Goal: Task Accomplishment & Management: Use online tool/utility

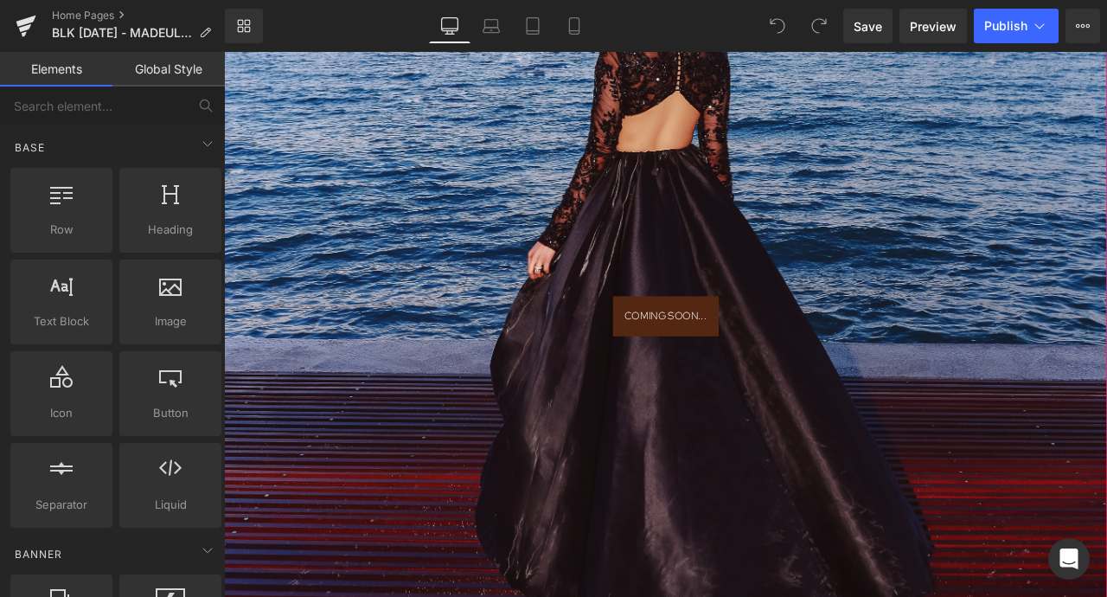
scroll to position [784, 0]
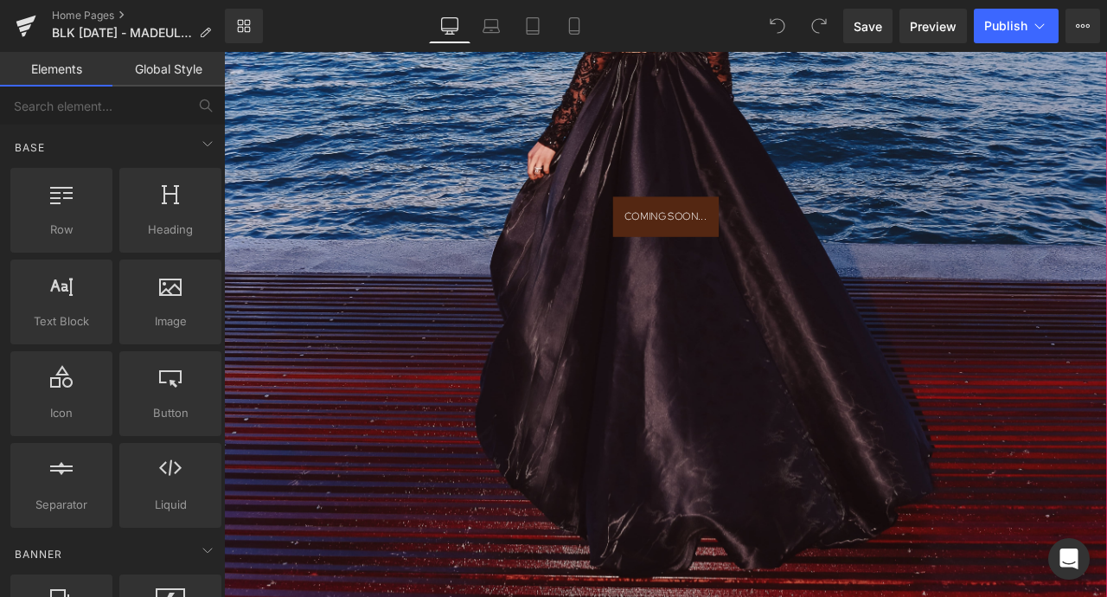
click at [768, 243] on link at bounding box center [776, 247] width 18 height 21
click at [815, 294] on div at bounding box center [747, 34] width 1046 height 1415
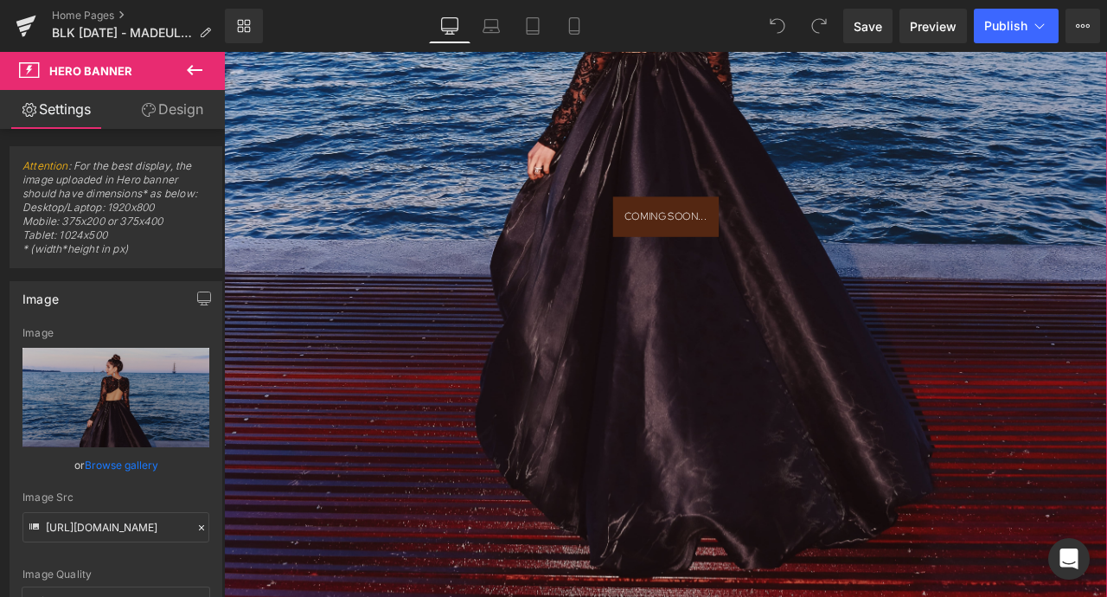
click at [665, 333] on div at bounding box center [747, 34] width 1046 height 1415
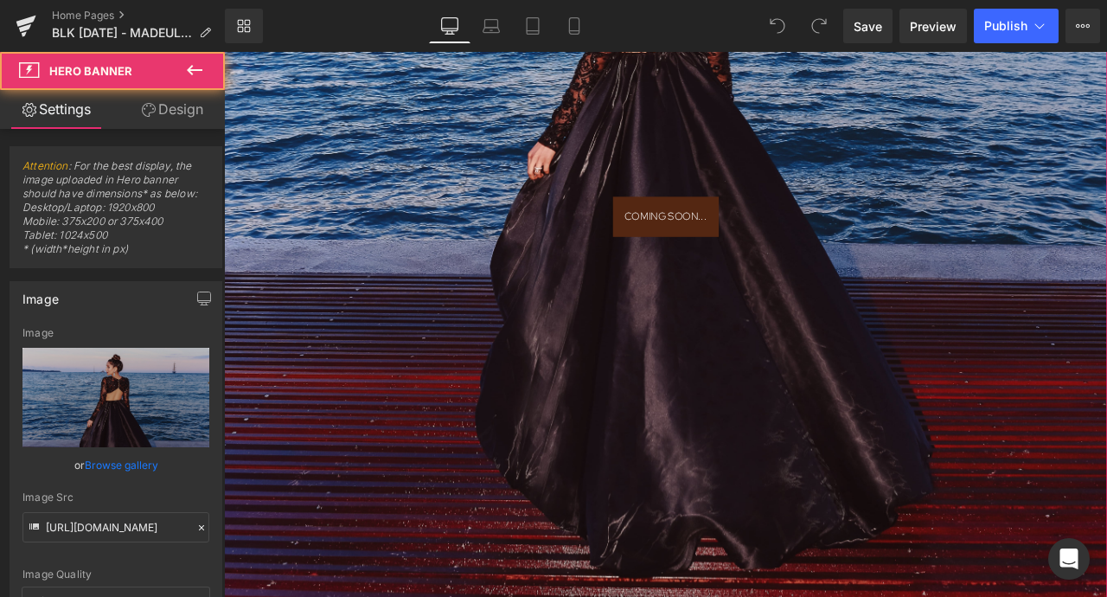
click at [689, 271] on div at bounding box center [747, 34] width 1046 height 1415
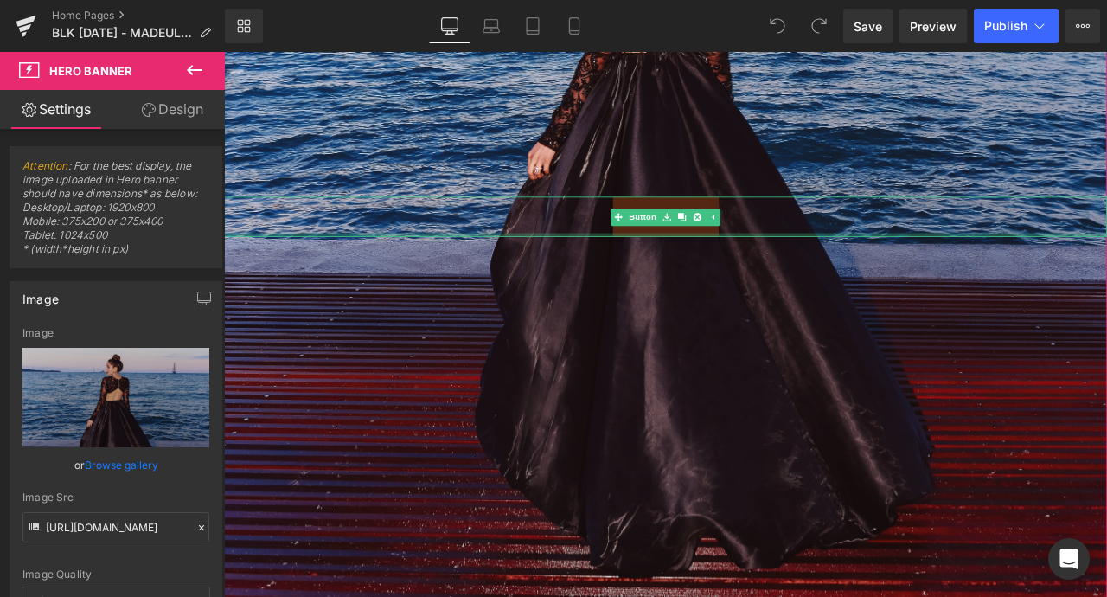
click at [691, 263] on link "COMING SOON..." at bounding box center [747, 246] width 125 height 47
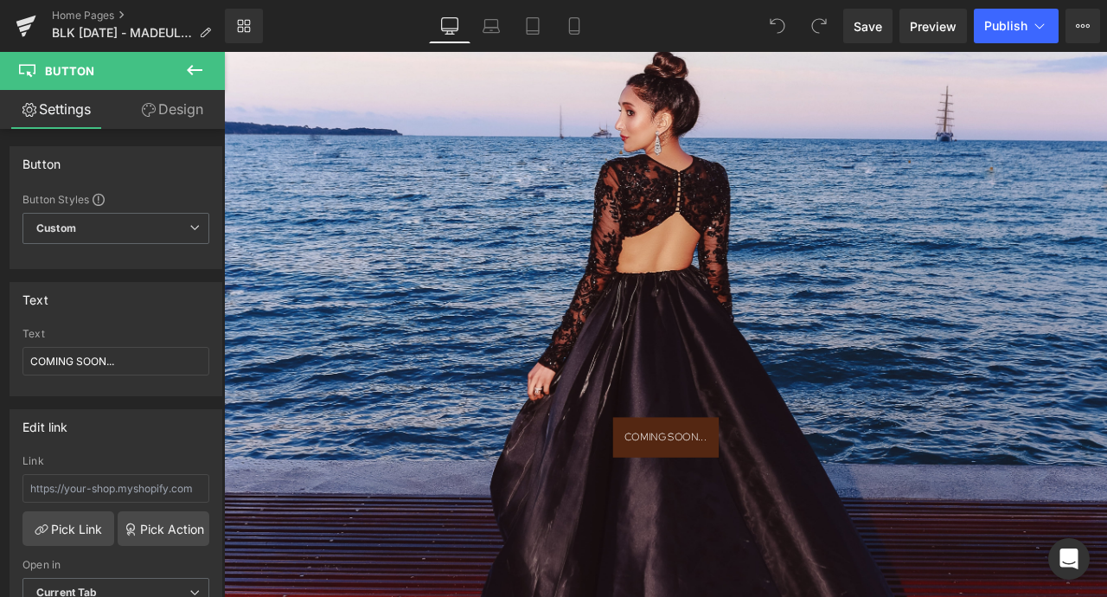
scroll to position [616, 0]
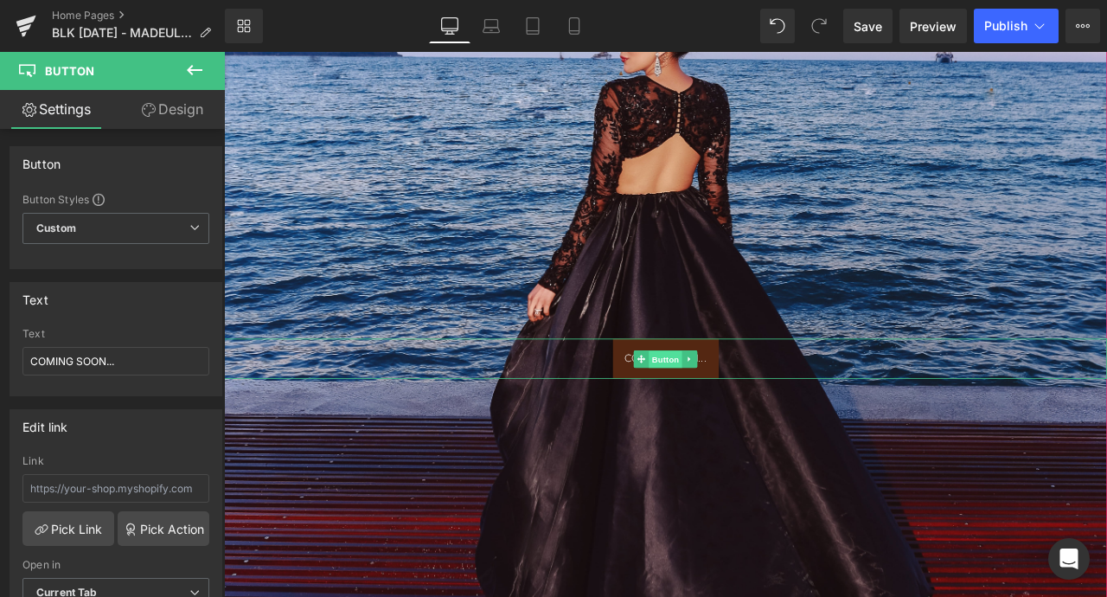
click at [711, 421] on link "Button" at bounding box center [737, 415] width 57 height 21
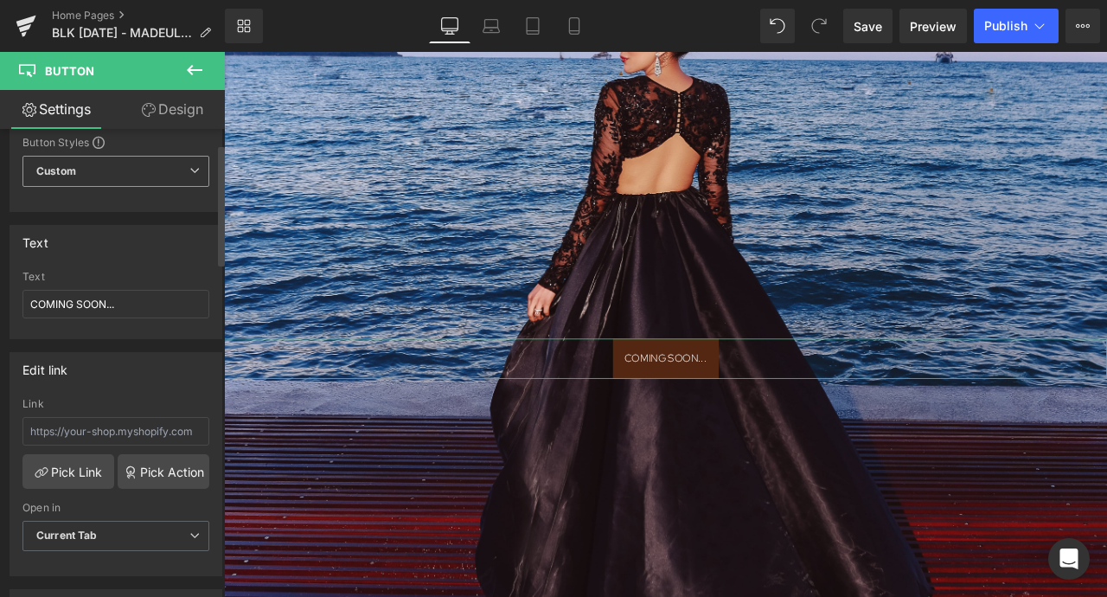
click at [131, 193] on div "Custom Setup Global Style Custom Setup Global Style" at bounding box center [115, 176] width 187 height 40
click at [131, 183] on span "Custom Setup Global Style" at bounding box center [115, 171] width 187 height 31
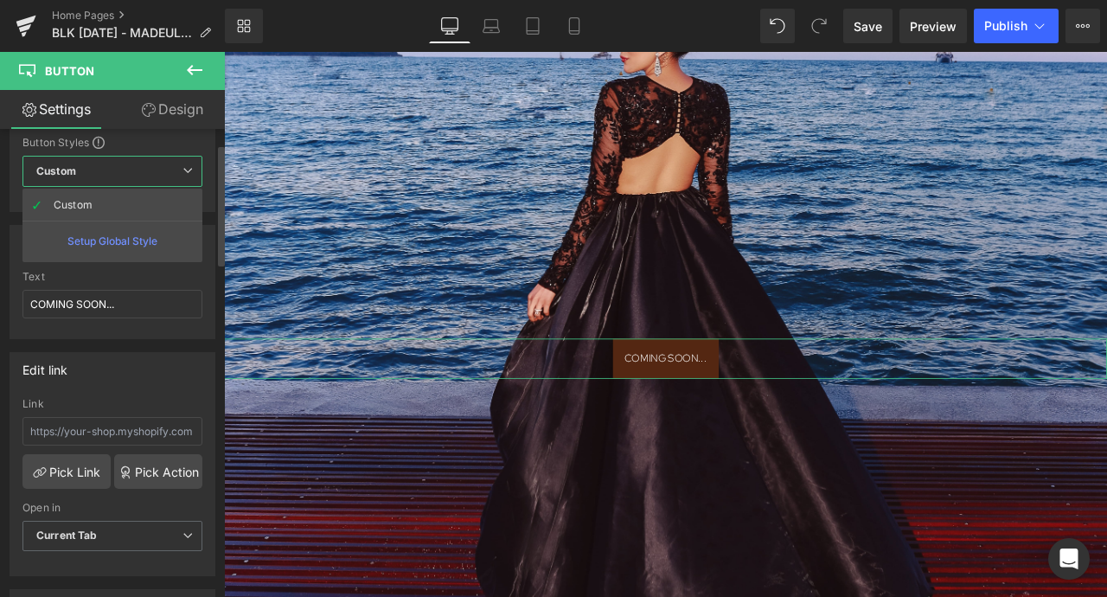
click at [156, 347] on div "Edit link Link Pick Link Pick Action Current Tab New Tab Open in Current Tab Cu…" at bounding box center [113, 457] width 226 height 237
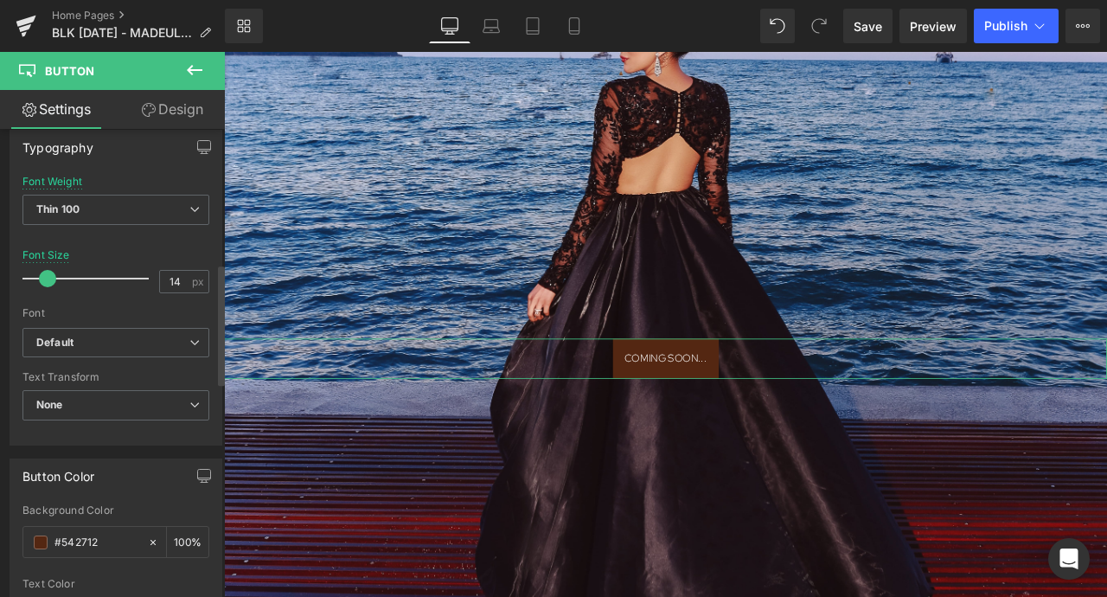
scroll to position [694, 0]
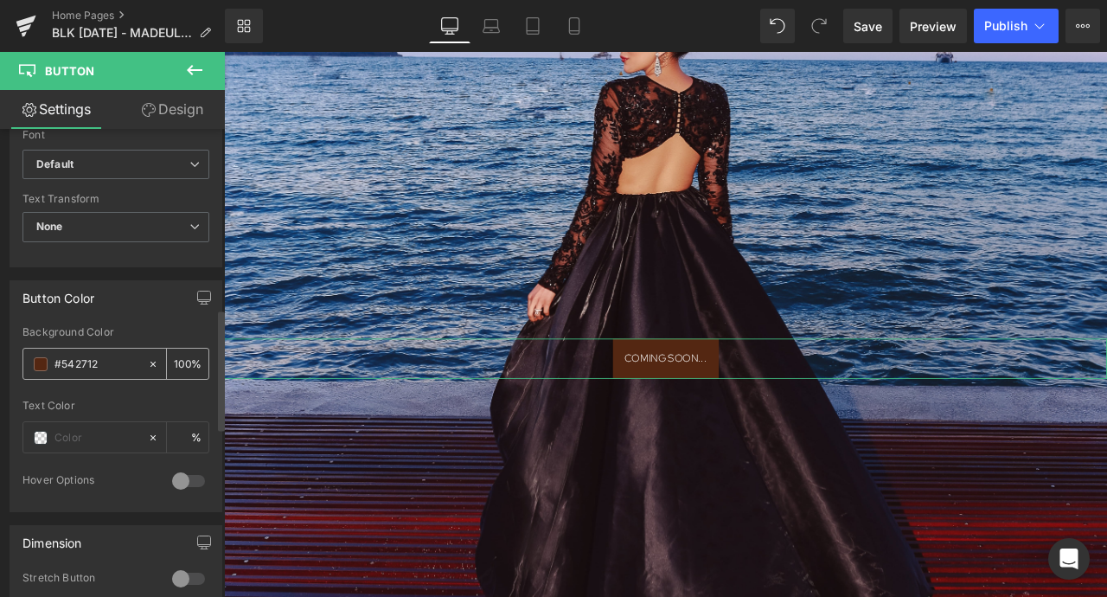
click at [147, 364] on icon at bounding box center [153, 364] width 12 height 12
type input "none"
type input "0"
click at [145, 396] on div at bounding box center [115, 393] width 187 height 11
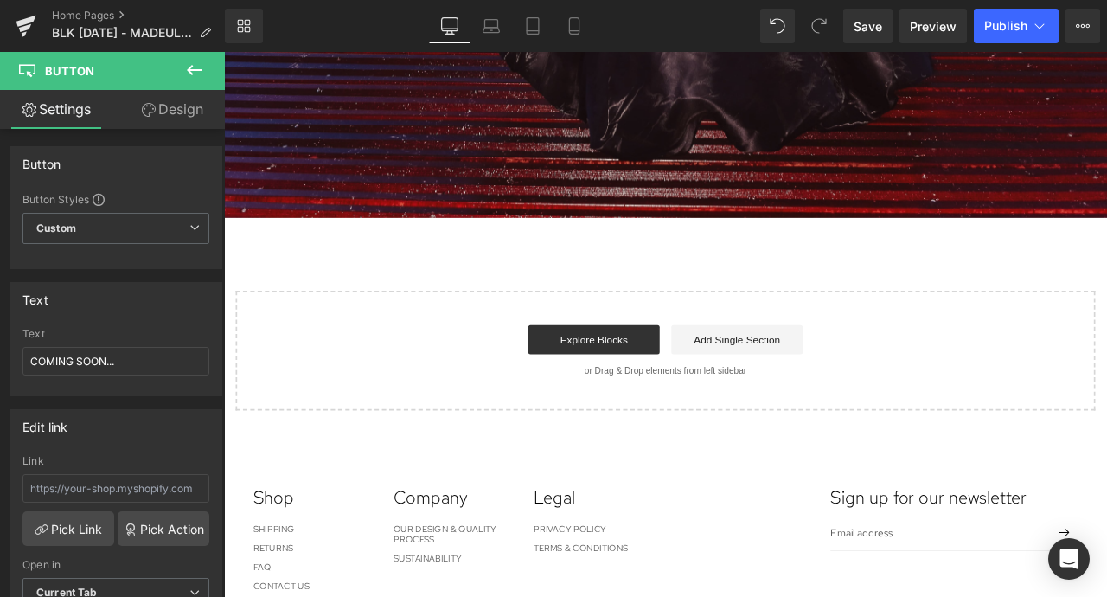
scroll to position [684, 0]
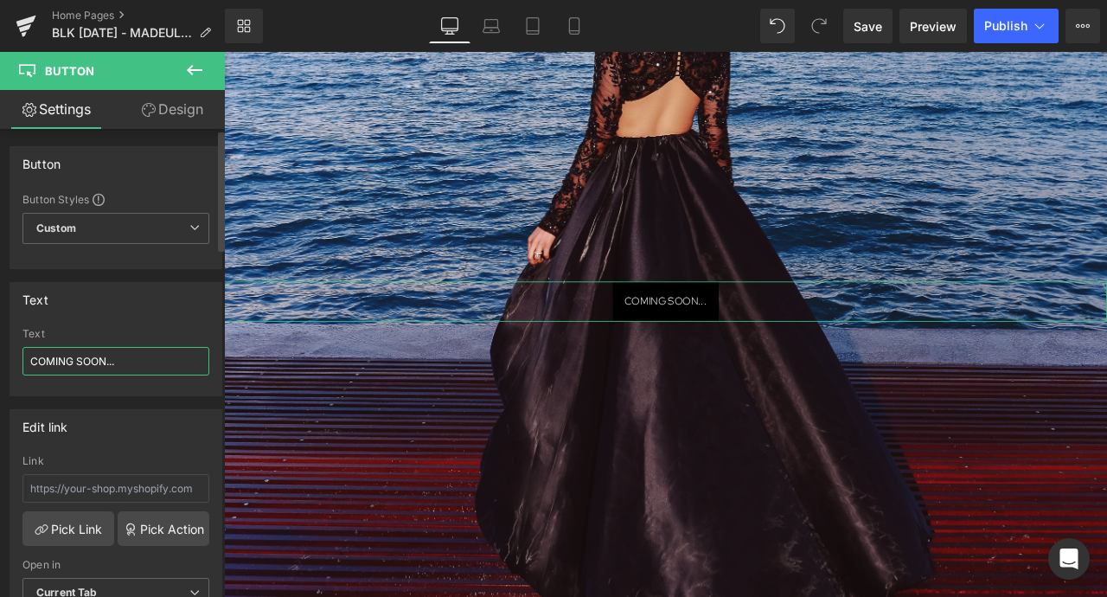
click at [135, 357] on input "COMING SOON..." at bounding box center [115, 361] width 187 height 29
drag, startPoint x: 105, startPoint y: 359, endPoint x: 0, endPoint y: 359, distance: 104.6
click at [0, 359] on div "Text COMING SOON... Text COMING SOON..." at bounding box center [116, 332] width 233 height 127
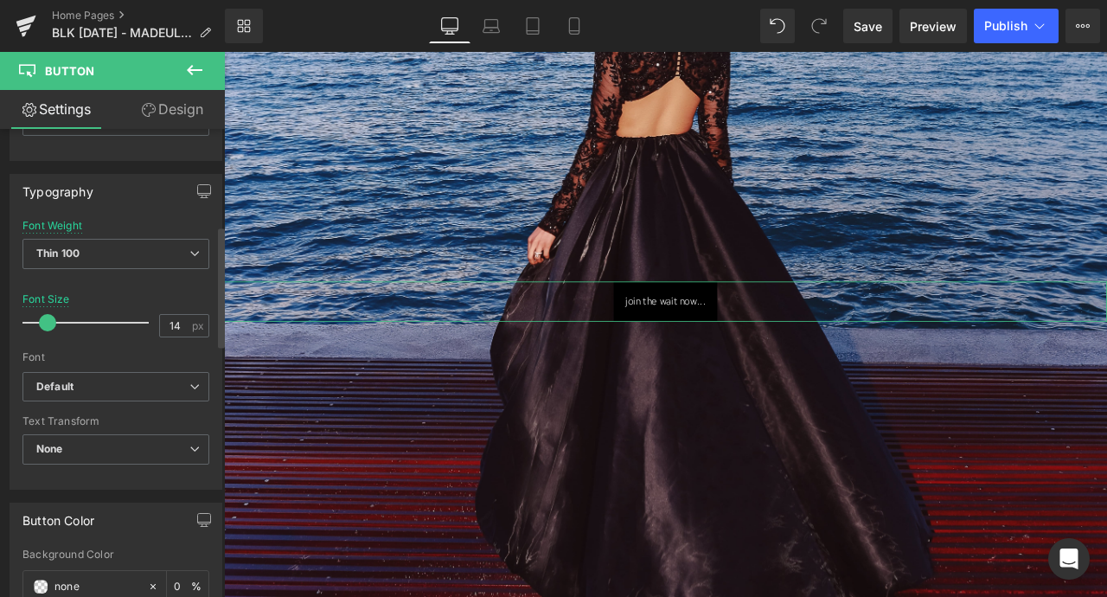
scroll to position [708, 0]
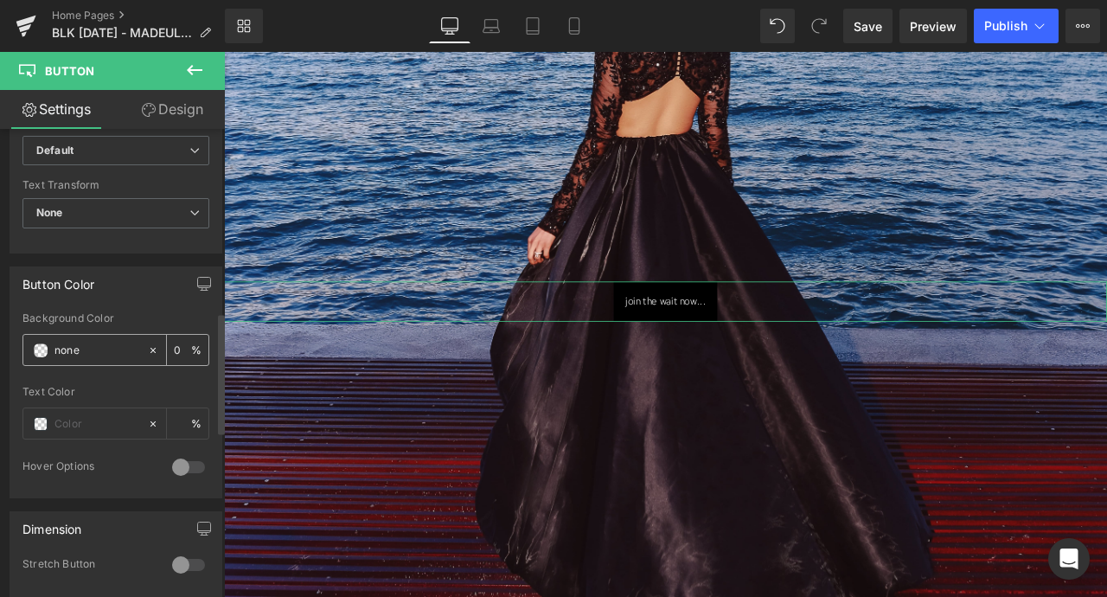
type input "join the wait now..."
click at [147, 345] on icon at bounding box center [153, 350] width 12 height 12
click at [150, 349] on icon at bounding box center [152, 350] width 5 height 5
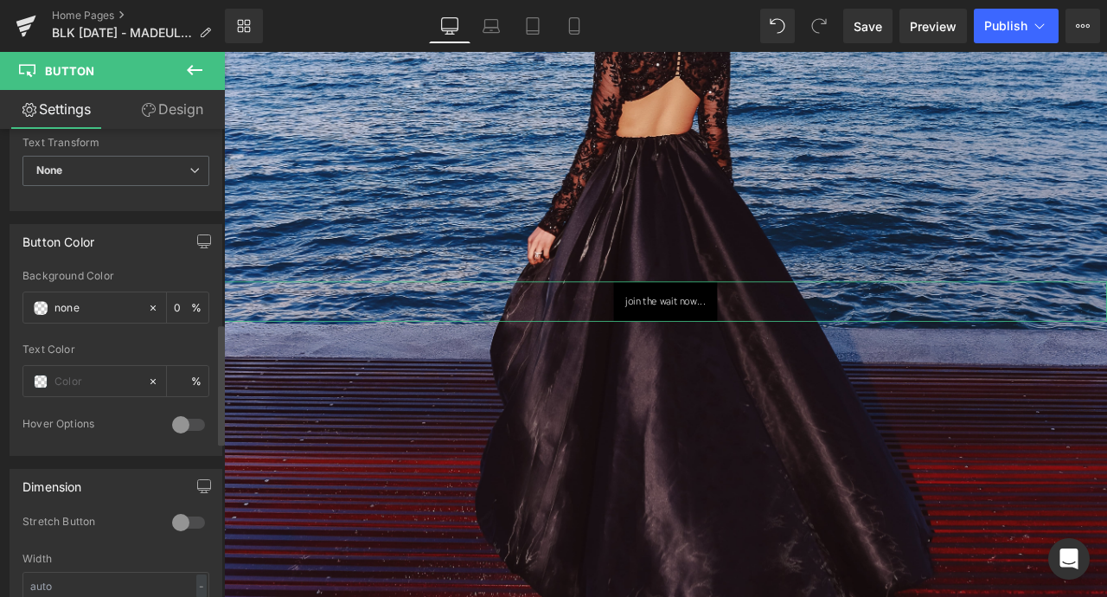
scroll to position [749, 0]
click at [182, 427] on div at bounding box center [188, 426] width 41 height 28
click at [182, 428] on div at bounding box center [188, 426] width 41 height 28
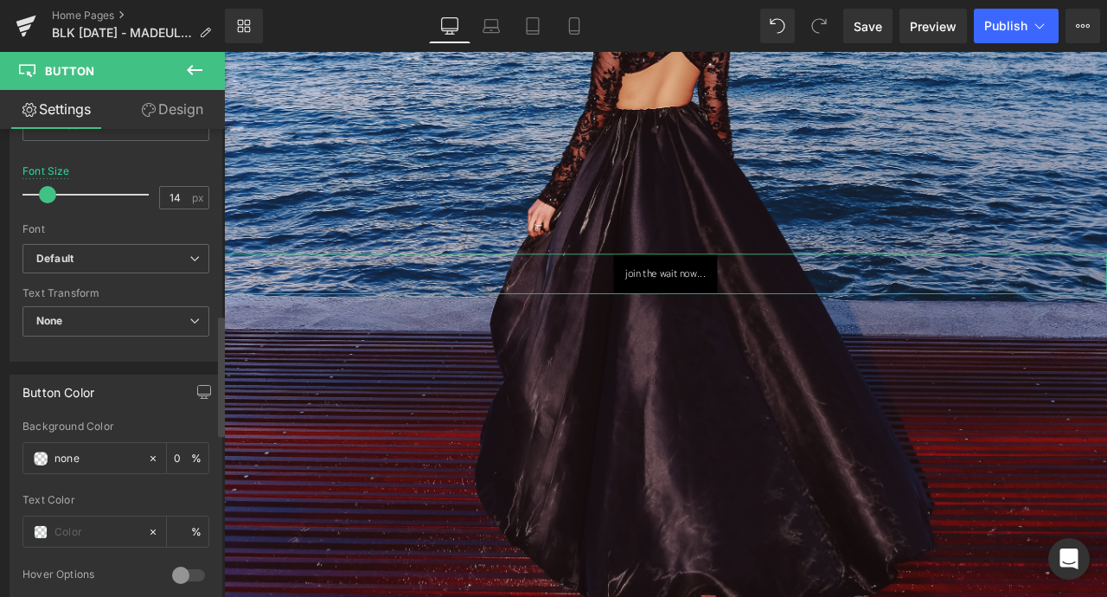
scroll to position [563, 0]
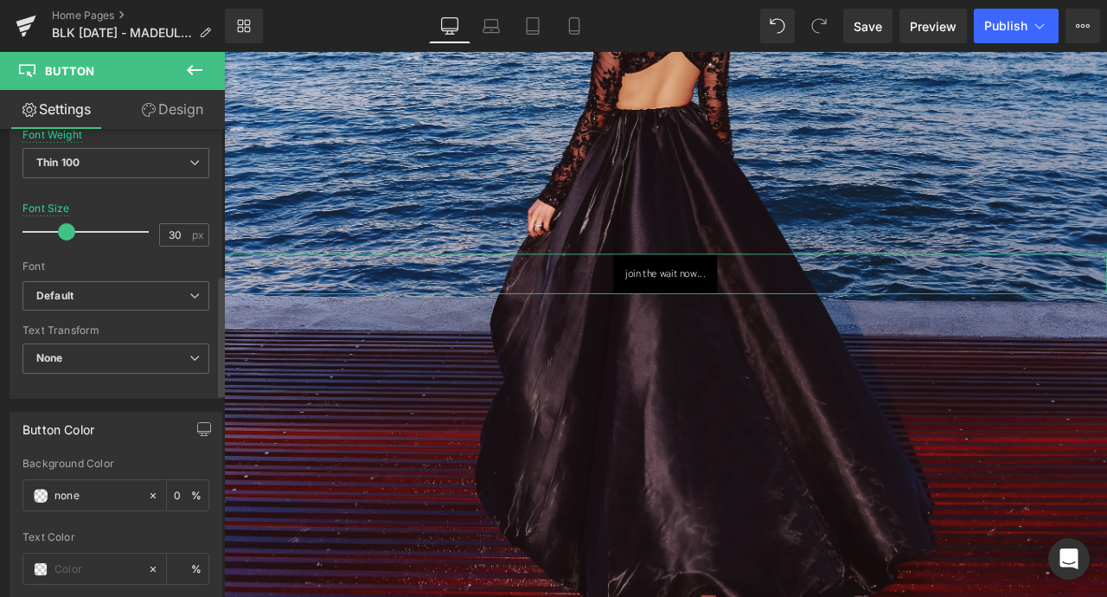
click at [65, 234] on div at bounding box center [90, 231] width 118 height 35
click at [42, 232] on div at bounding box center [90, 231] width 118 height 35
click at [49, 230] on span at bounding box center [51, 231] width 17 height 17
type input "13"
click at [44, 228] on span at bounding box center [47, 231] width 17 height 17
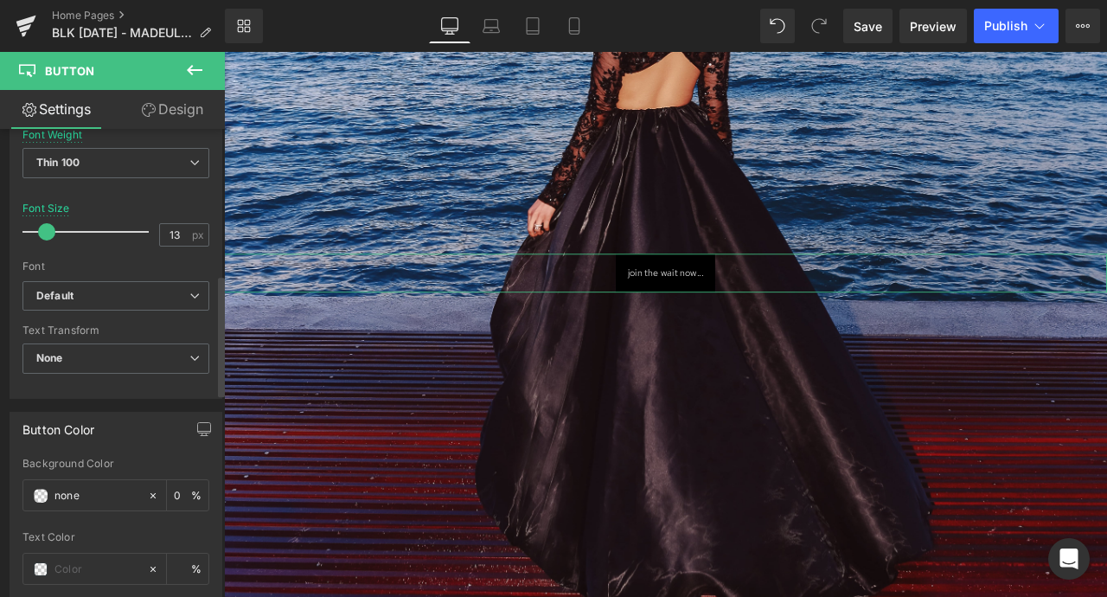
click at [48, 227] on span at bounding box center [46, 231] width 17 height 17
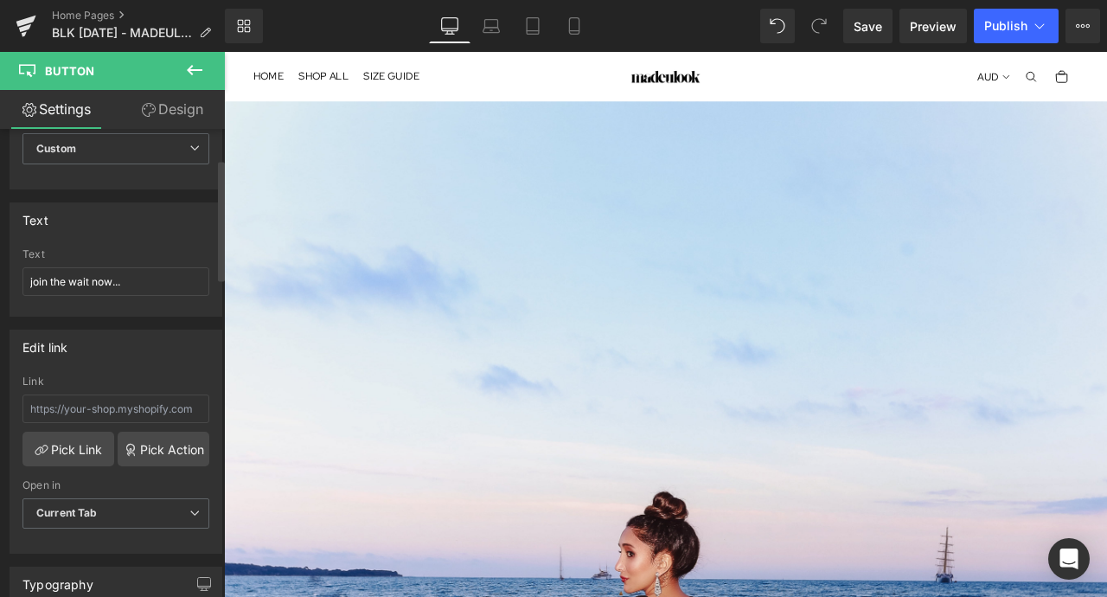
scroll to position [116, 0]
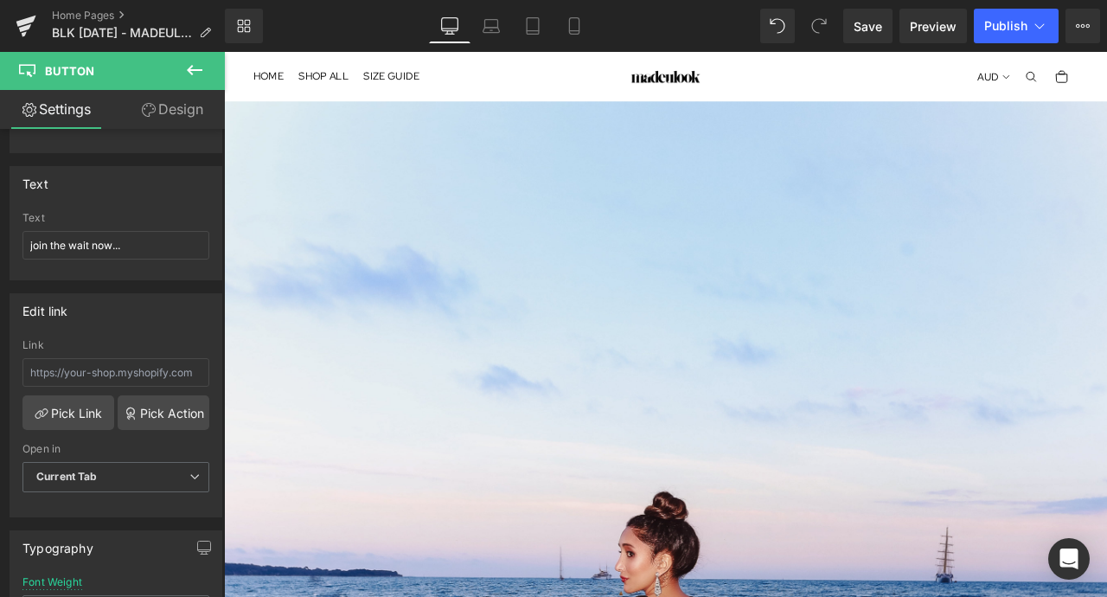
click at [185, 90] on link "Design" at bounding box center [172, 109] width 112 height 39
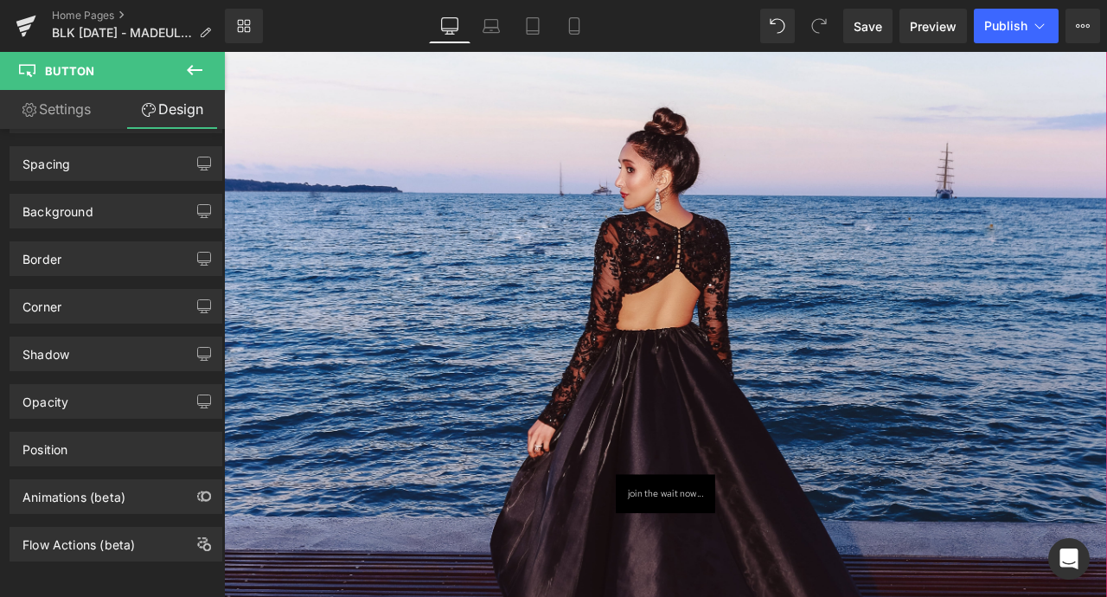
scroll to position [487, 0]
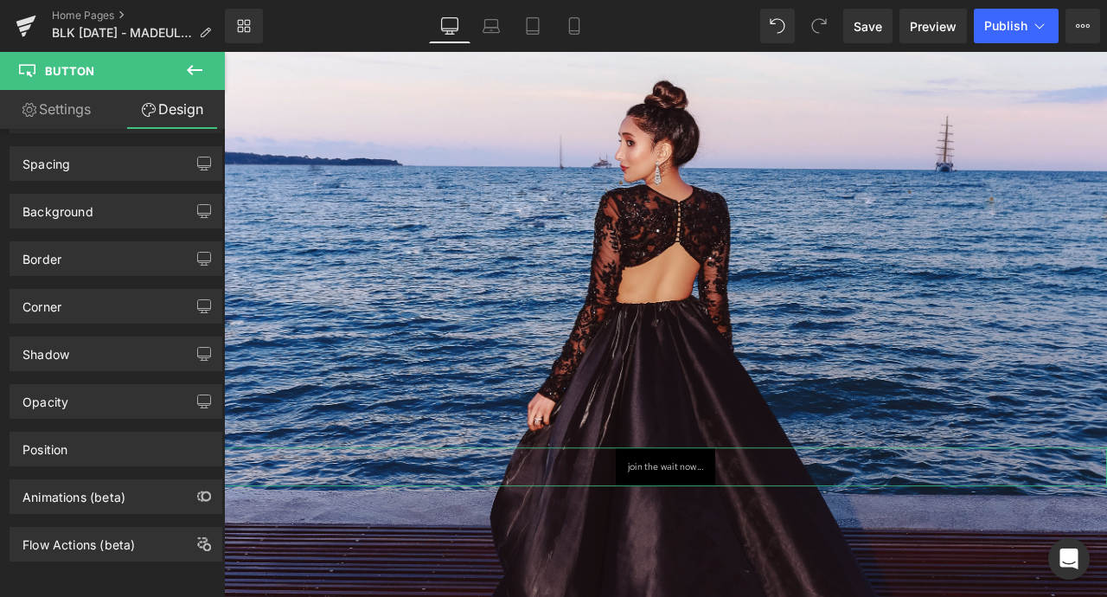
click at [74, 118] on link "Settings" at bounding box center [56, 109] width 112 height 39
type input "0"
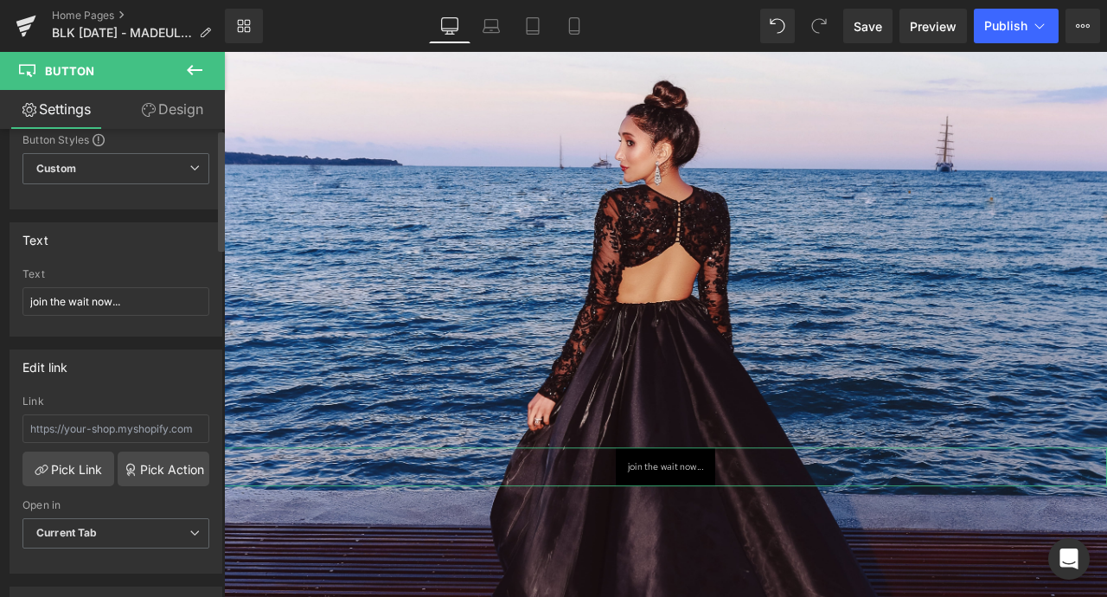
scroll to position [0, 0]
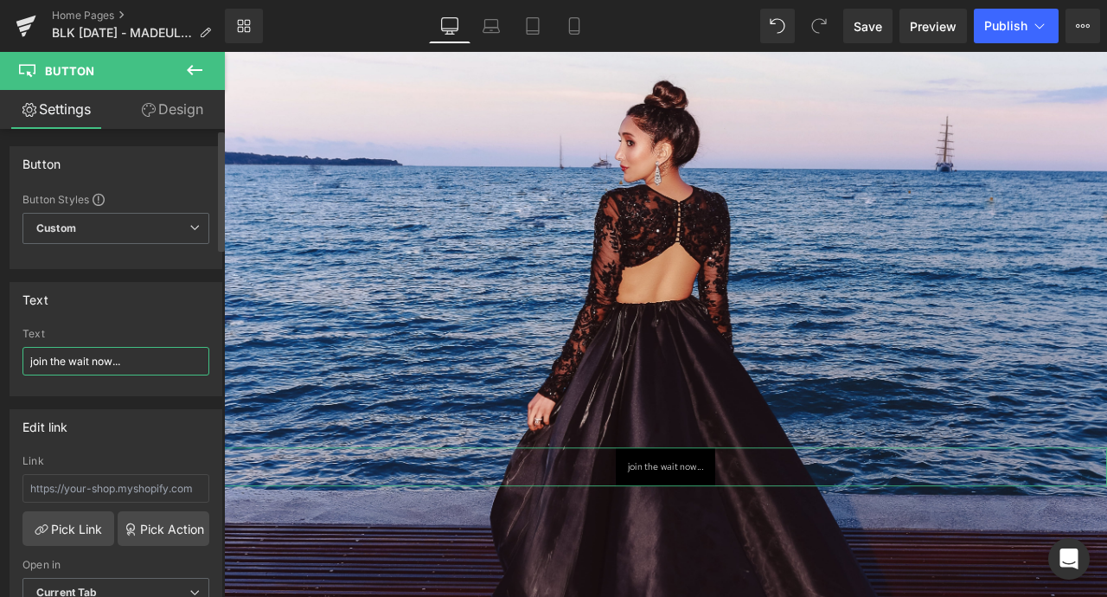
click at [76, 356] on input "join the wait now..." at bounding box center [115, 361] width 187 height 29
click at [116, 418] on div "Edit link" at bounding box center [115, 426] width 211 height 33
click at [192, 70] on icon at bounding box center [195, 70] width 16 height 10
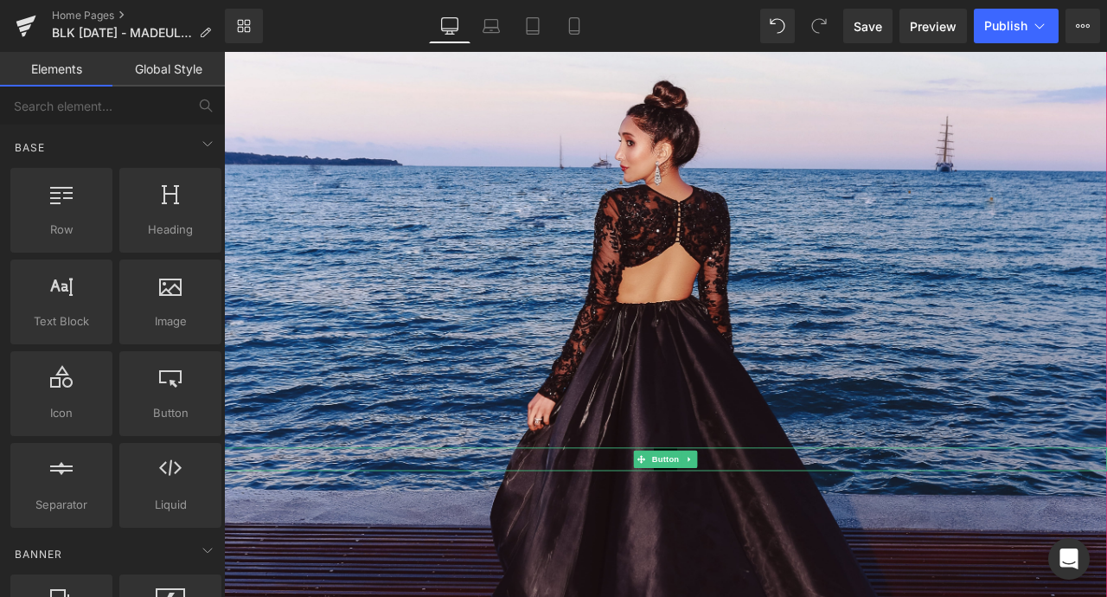
click at [805, 534] on div at bounding box center [747, 534] width 1046 height 28
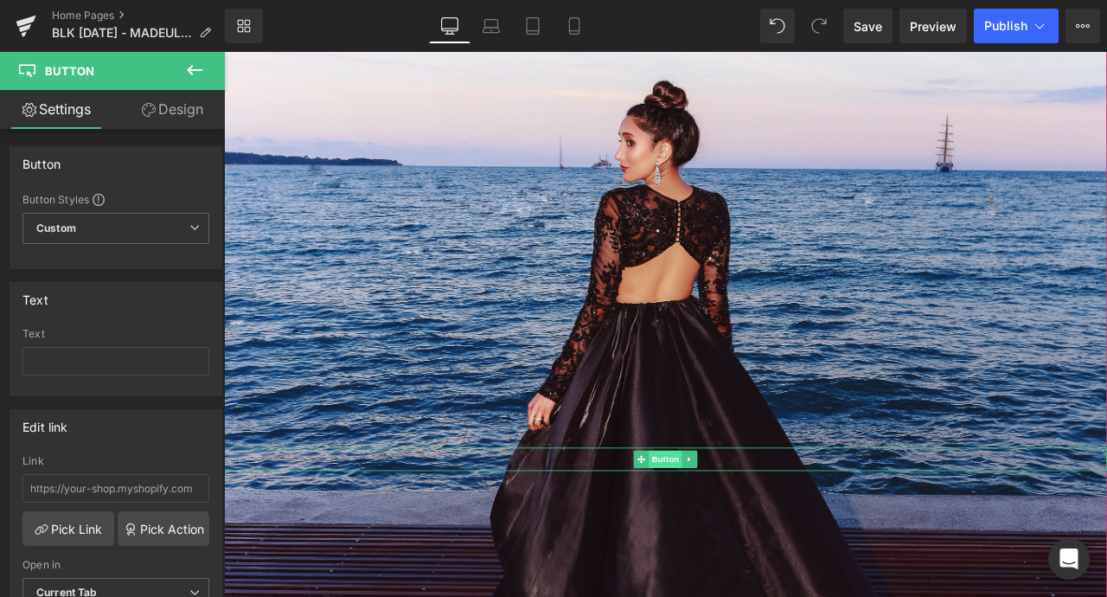
click at [743, 541] on span "Button" at bounding box center [747, 534] width 40 height 21
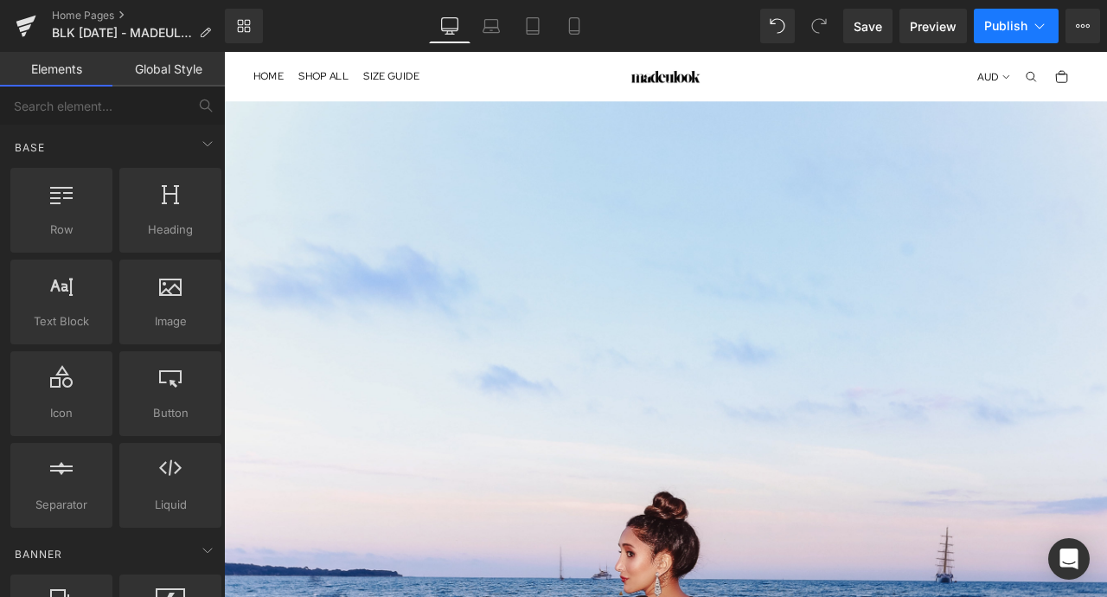
click at [1005, 22] on span "Publish" at bounding box center [1005, 26] width 43 height 14
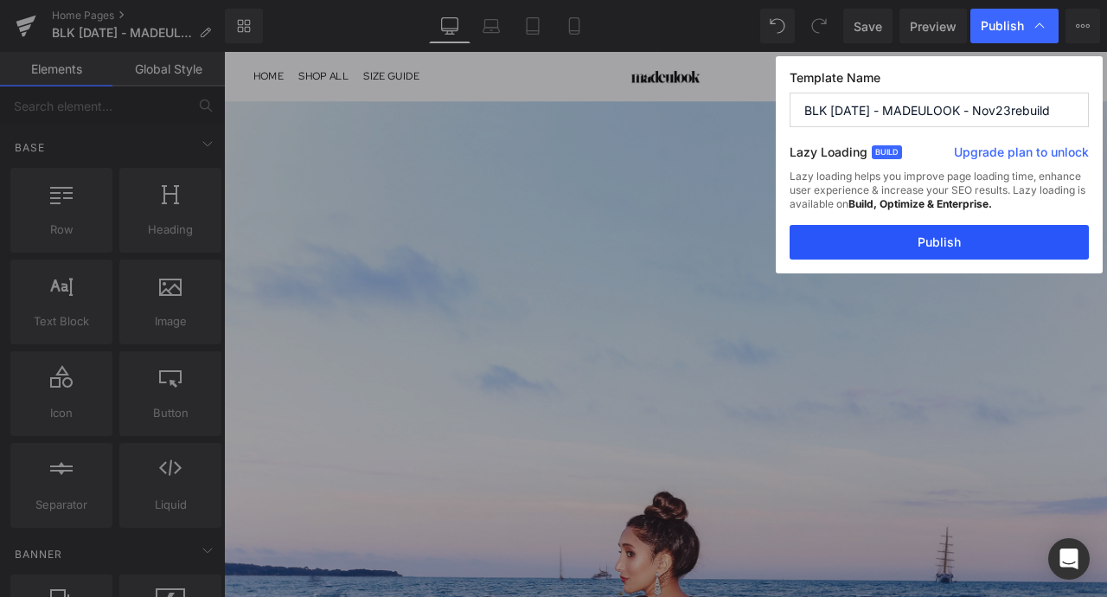
drag, startPoint x: 961, startPoint y: 244, endPoint x: 875, endPoint y: 230, distance: 87.6
click at [961, 244] on button "Publish" at bounding box center [938, 242] width 299 height 35
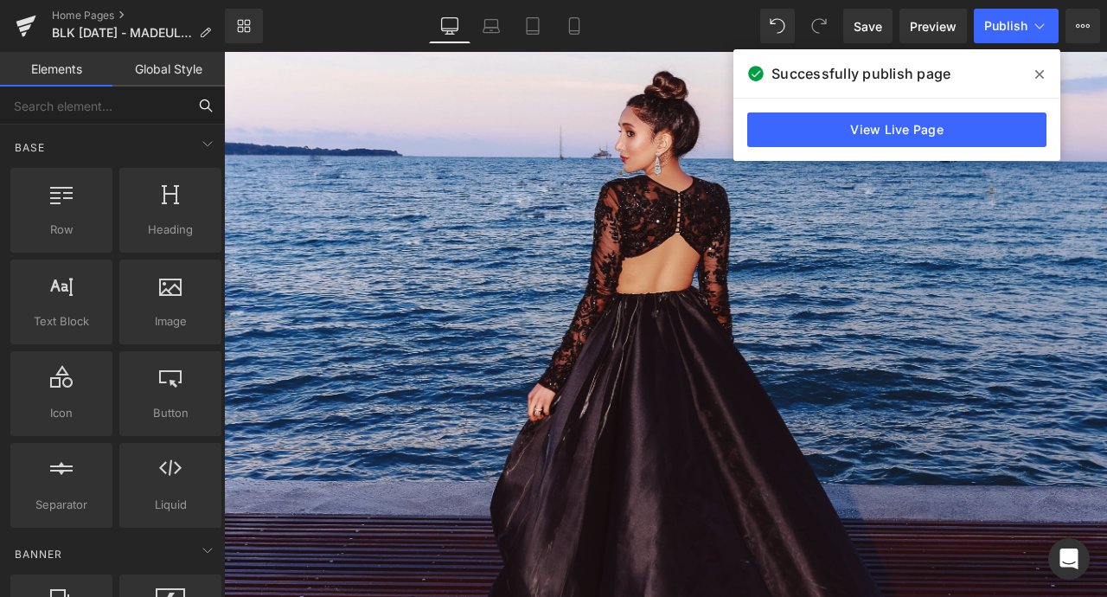
click at [148, 114] on input "text" at bounding box center [93, 105] width 187 height 38
click at [154, 57] on link "Global Style" at bounding box center [168, 69] width 112 height 35
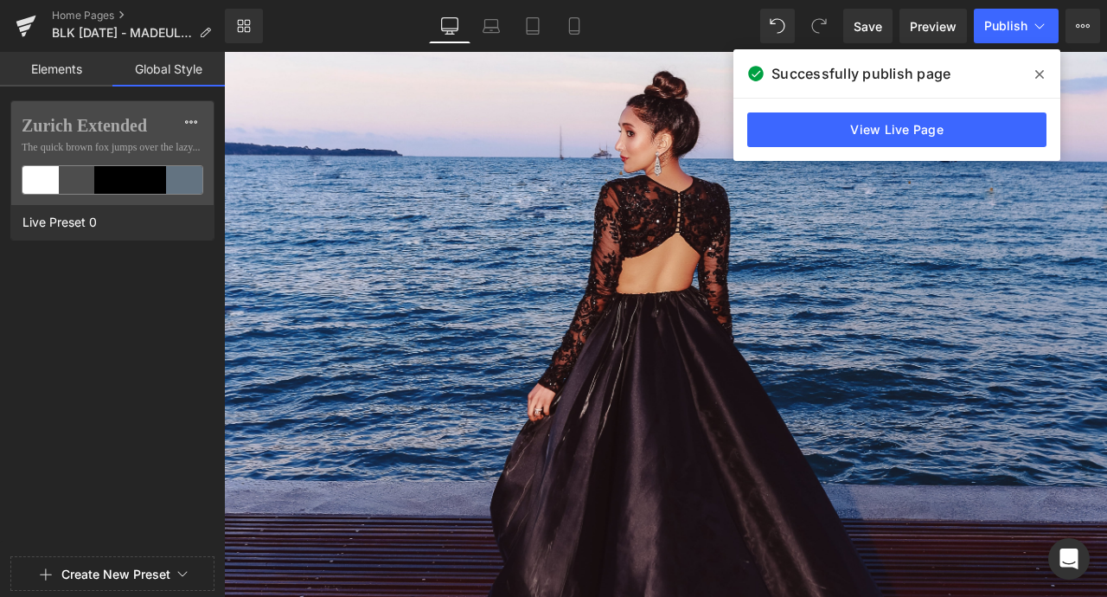
click at [63, 60] on link "Elements" at bounding box center [56, 69] width 112 height 35
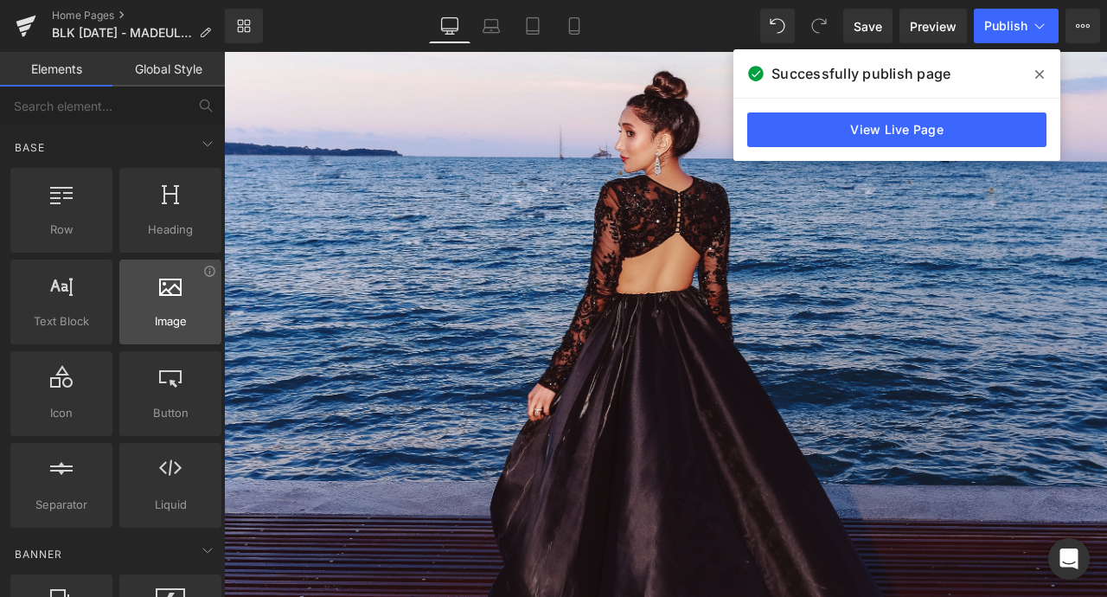
scroll to position [168, 0]
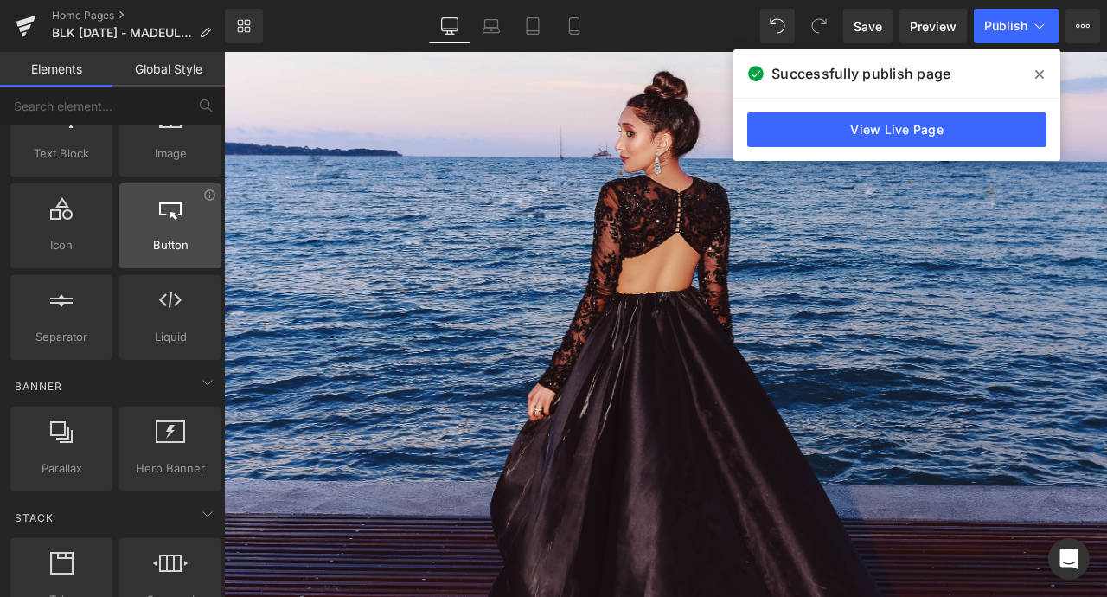
click at [160, 231] on div at bounding box center [170, 216] width 92 height 39
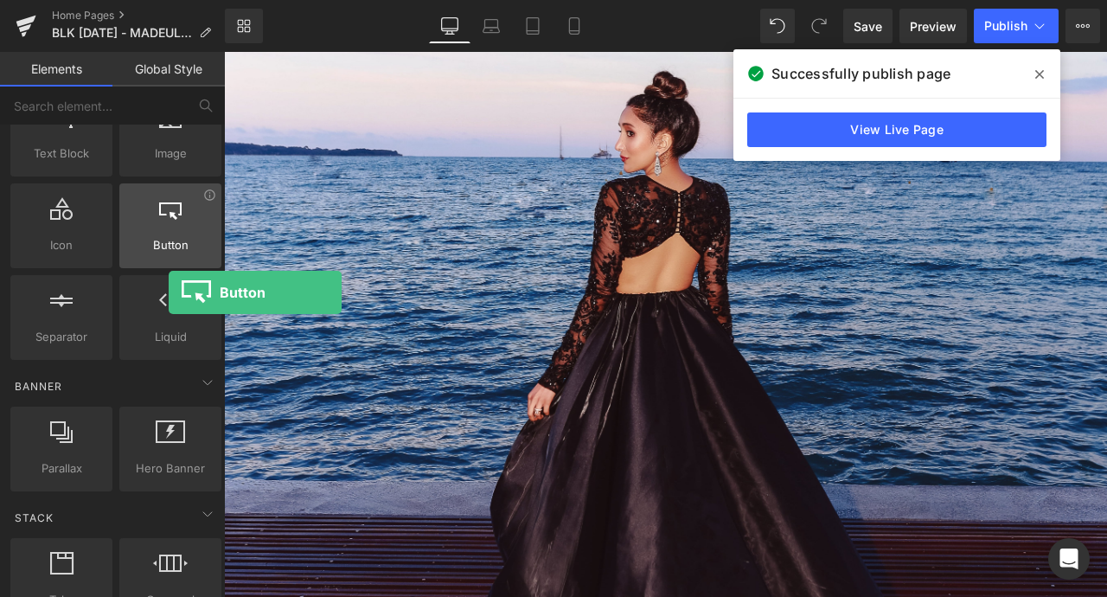
click at [169, 214] on icon at bounding box center [170, 208] width 22 height 22
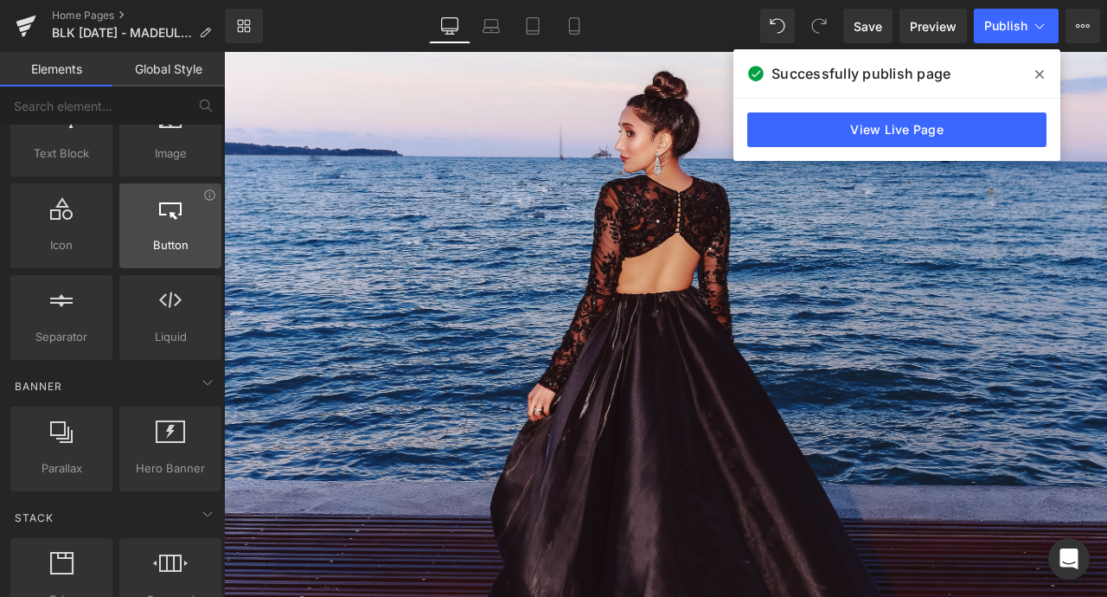
click at [158, 231] on div at bounding box center [170, 216] width 92 height 39
click at [182, 232] on div at bounding box center [170, 216] width 92 height 39
click at [1049, 70] on span at bounding box center [1039, 75] width 28 height 28
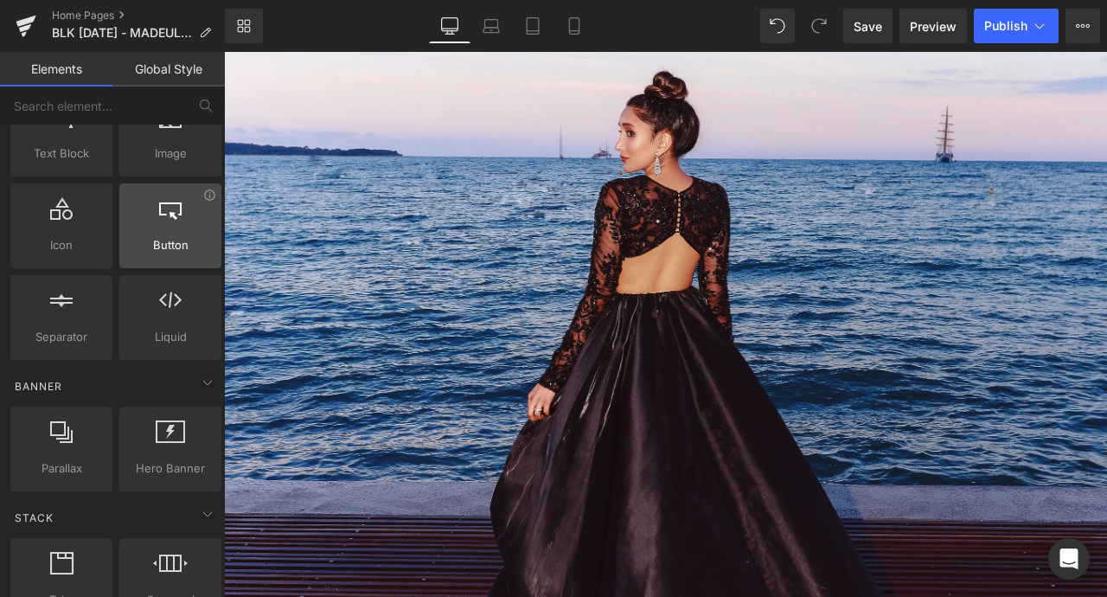
click at [193, 227] on div at bounding box center [170, 216] width 92 height 39
click at [204, 197] on icon at bounding box center [209, 194] width 10 height 10
click at [156, 227] on div at bounding box center [170, 216] width 92 height 39
click at [152, 223] on div at bounding box center [170, 216] width 92 height 39
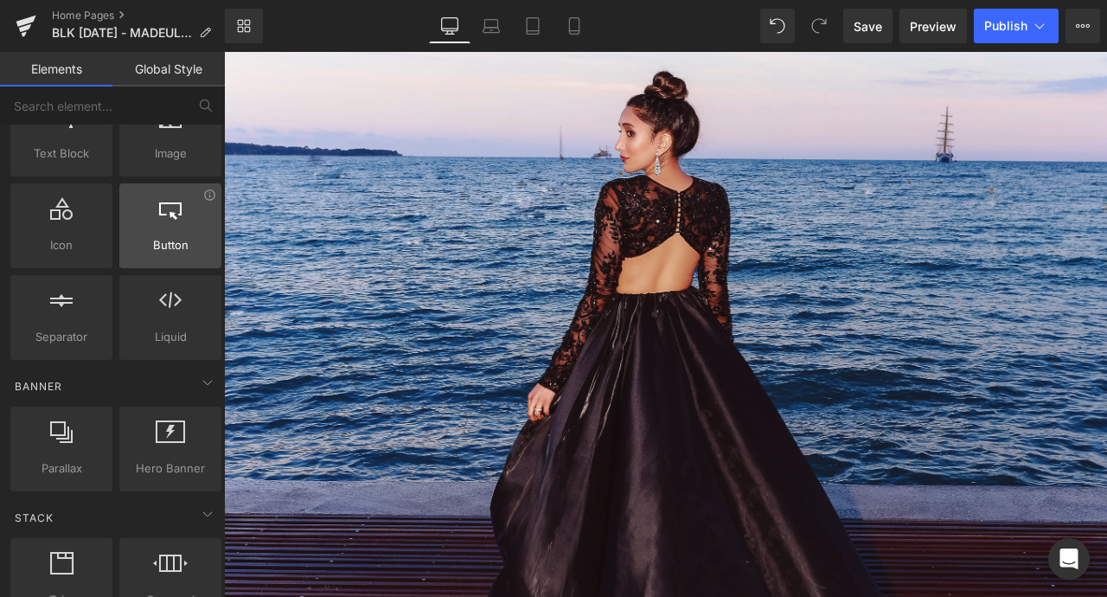
click at [152, 223] on div at bounding box center [170, 216] width 92 height 39
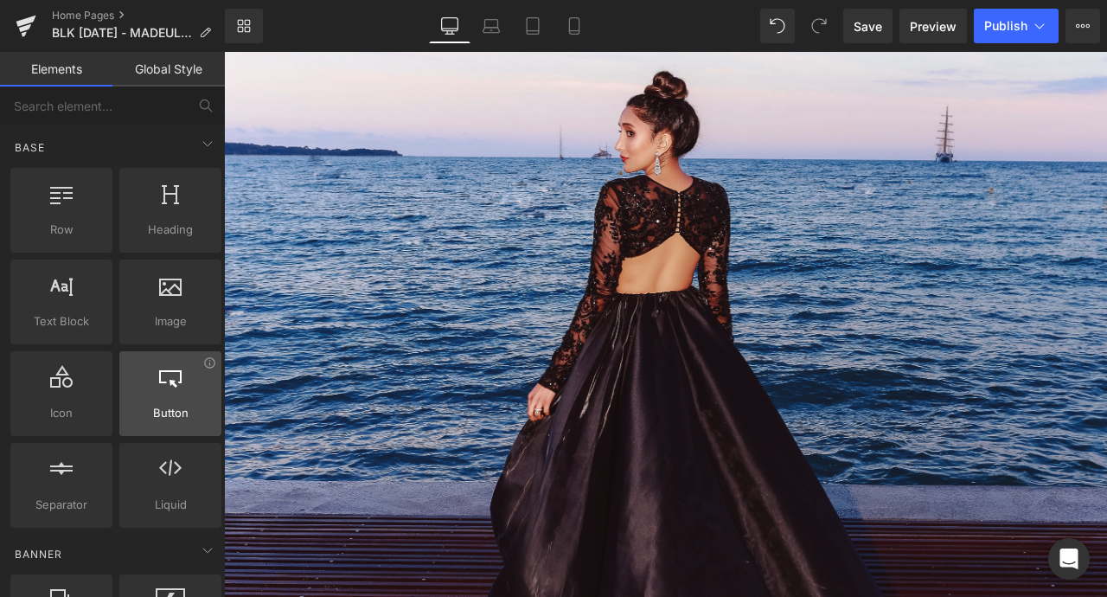
click at [182, 385] on div at bounding box center [170, 384] width 92 height 39
click at [176, 397] on div at bounding box center [170, 384] width 92 height 39
click at [169, 379] on icon at bounding box center [170, 376] width 22 height 22
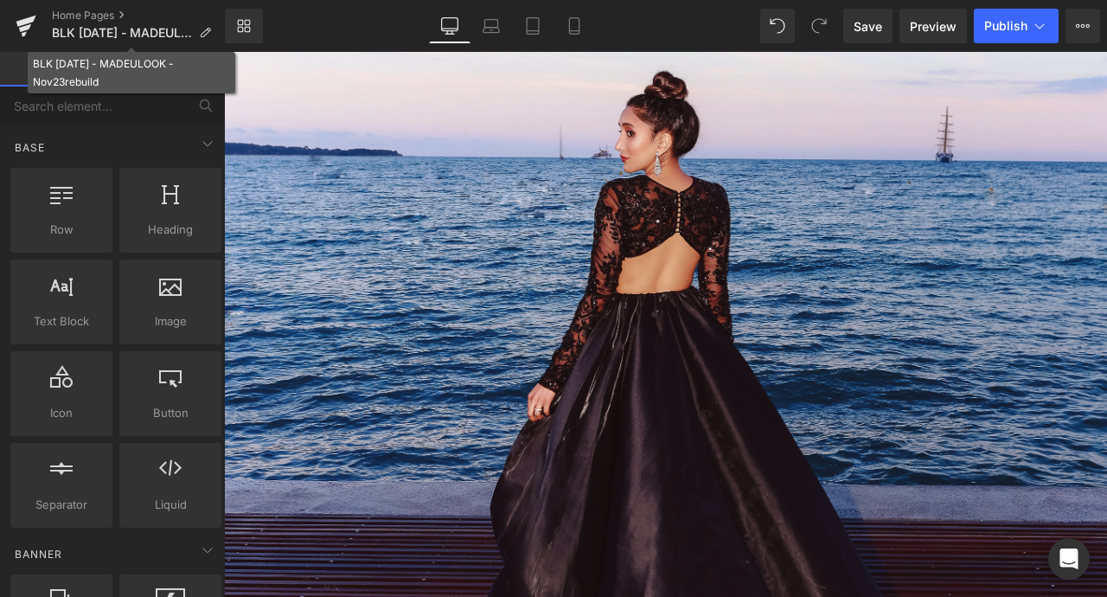
click at [156, 54] on link "Global Style" at bounding box center [168, 69] width 112 height 35
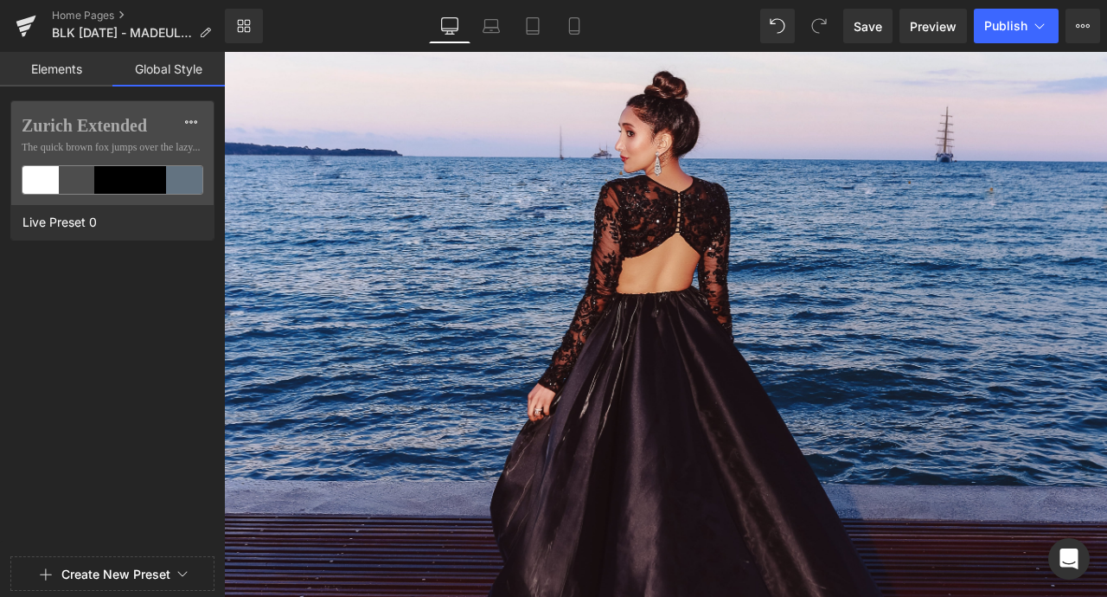
click at [55, 61] on link "Elements" at bounding box center [56, 69] width 112 height 35
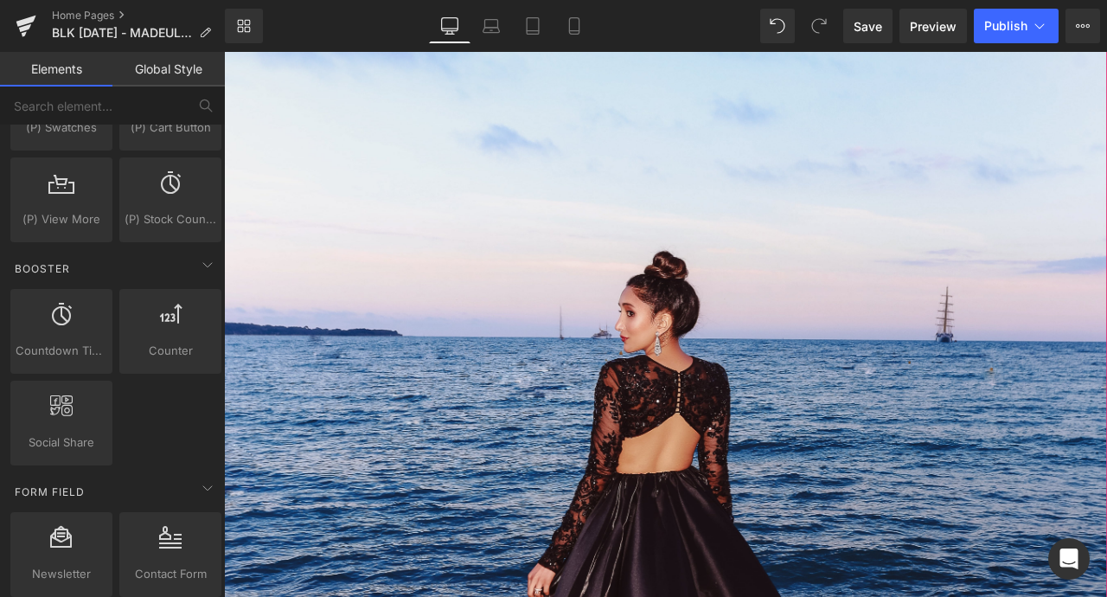
scroll to position [486, 0]
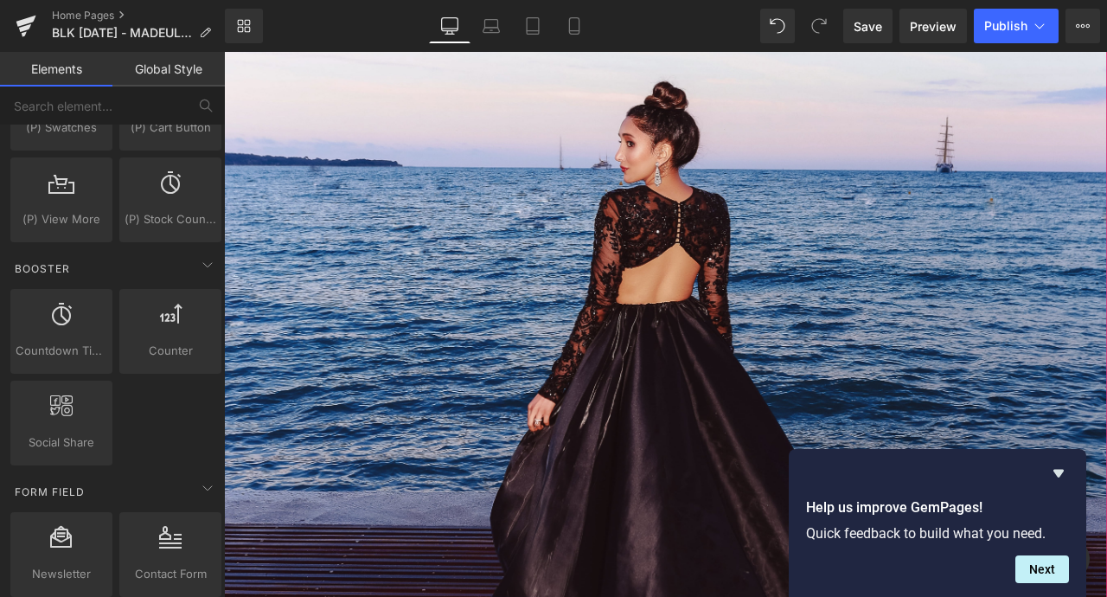
click at [575, 343] on div at bounding box center [747, 332] width 1046 height 1415
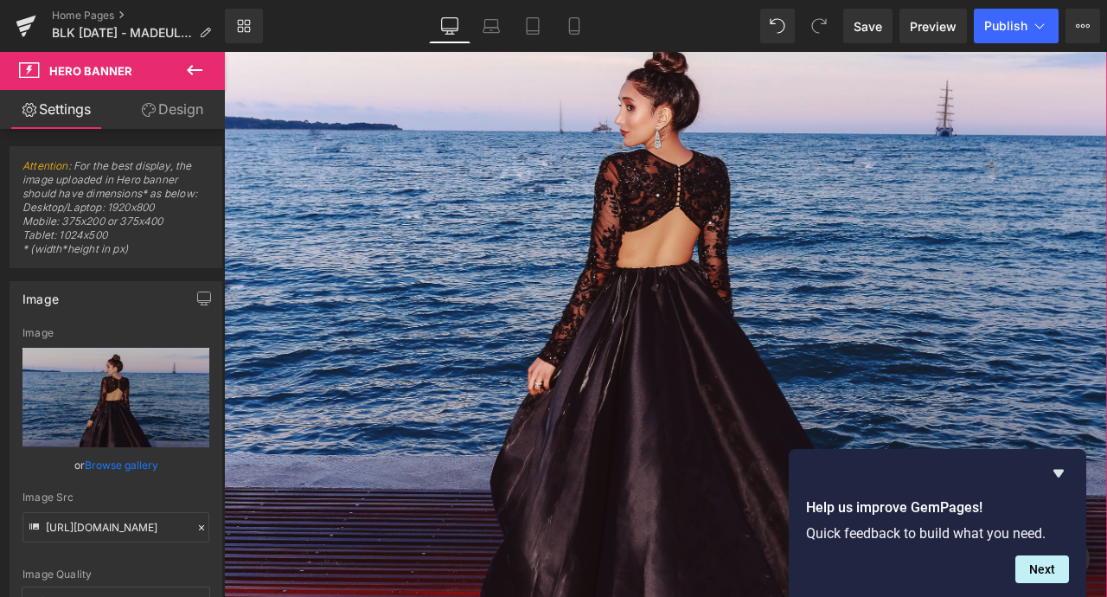
scroll to position [463, 0]
